Goal: Navigation & Orientation: Go to known website

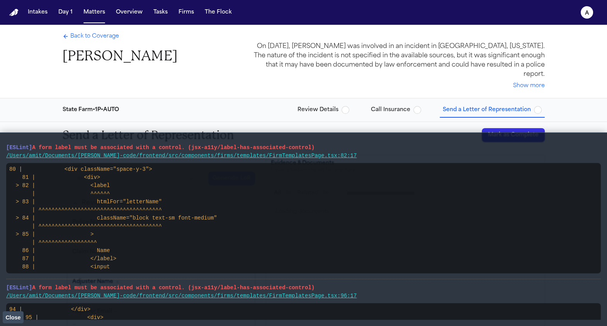
click at [15, 317] on span "Close" at bounding box center [12, 317] width 15 height 6
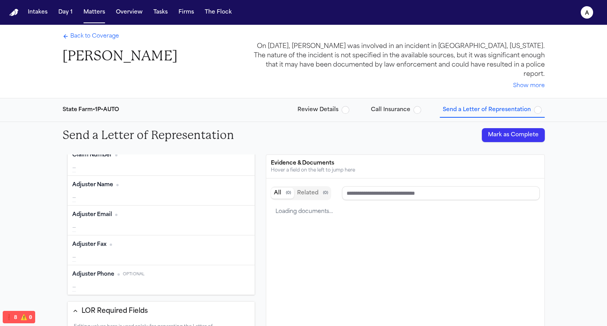
scroll to position [186, 0]
